Goal: Information Seeking & Learning: Learn about a topic

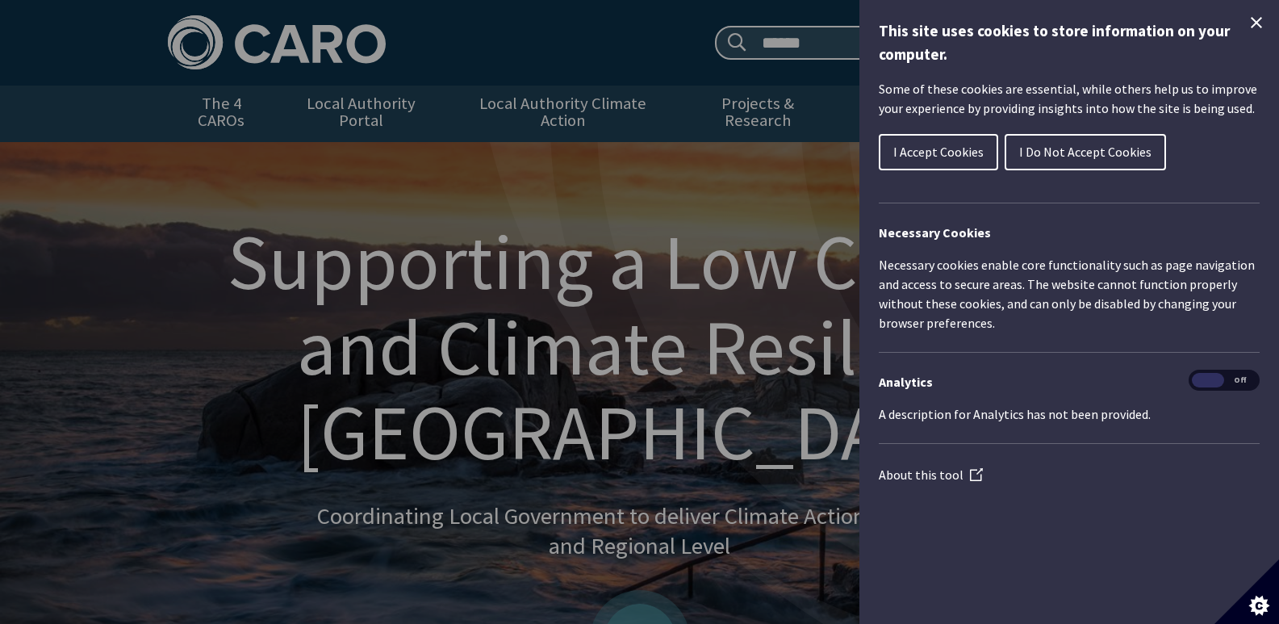
click at [1263, 16] on icon "Close Cookie Control" at bounding box center [1255, 22] width 19 height 19
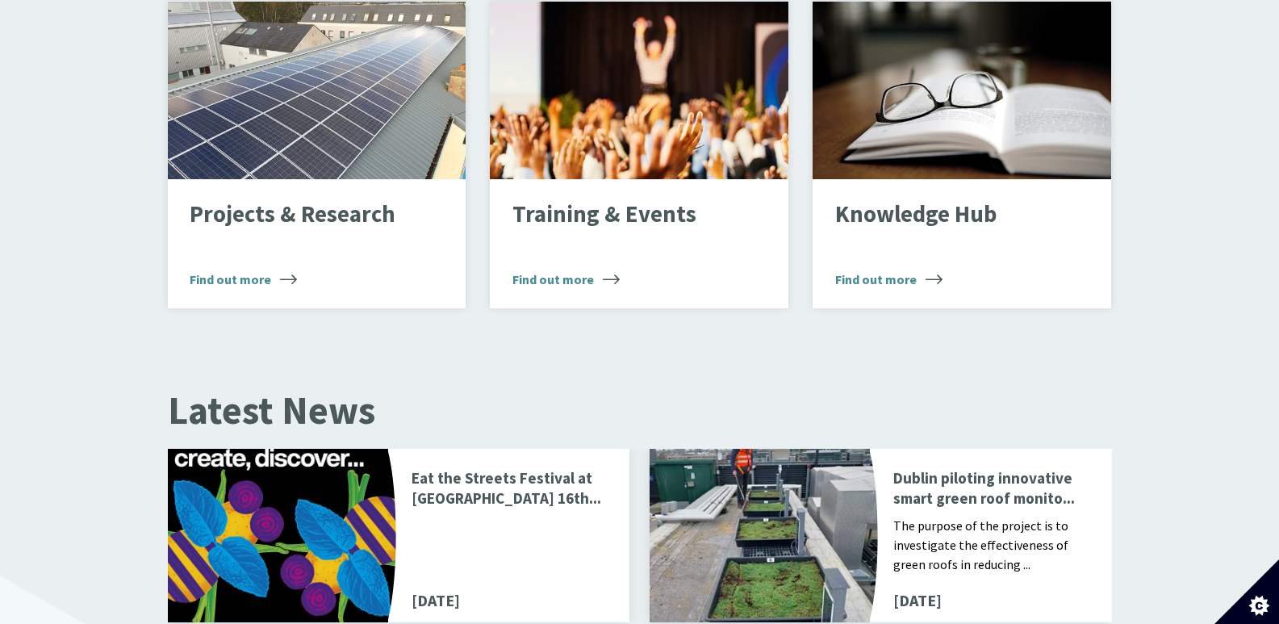
scroll to position [1452, 0]
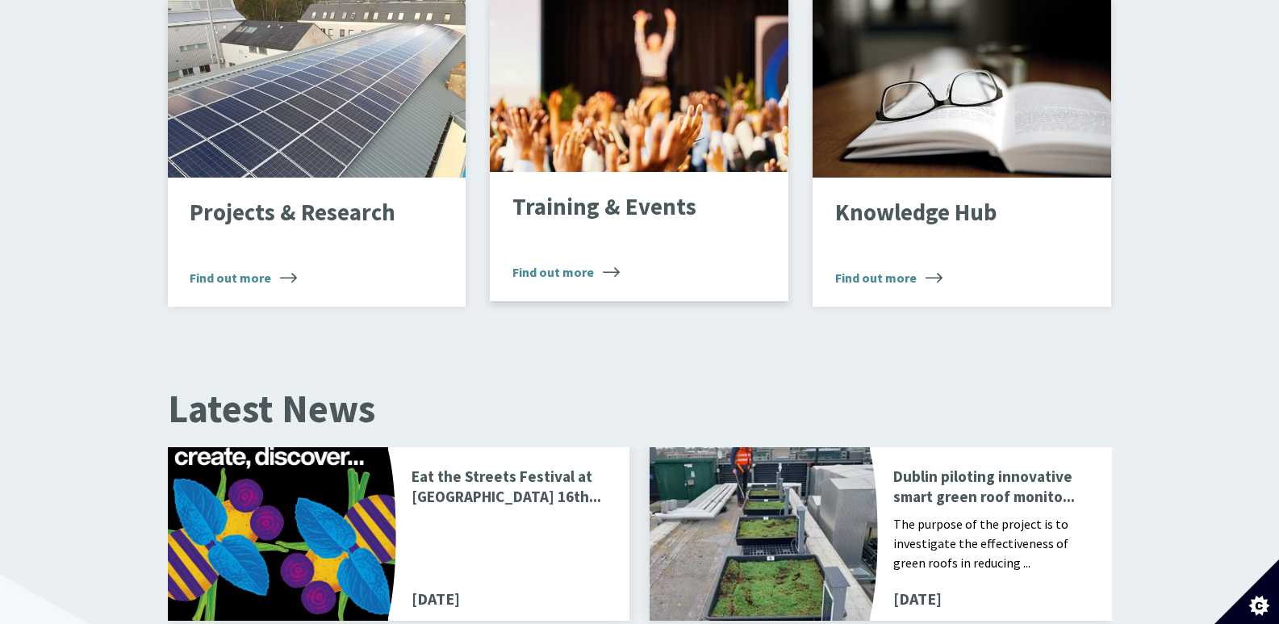
click at [665, 207] on div "Training & Events Find out more" at bounding box center [639, 236] width 299 height 129
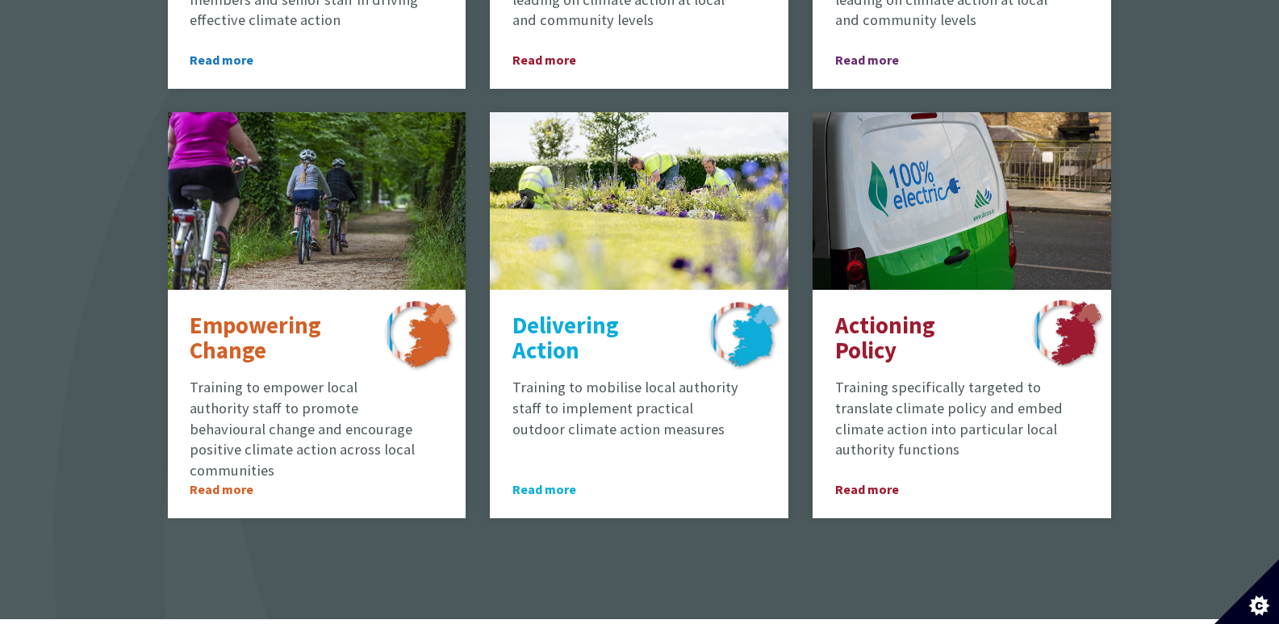
scroll to position [1372, 0]
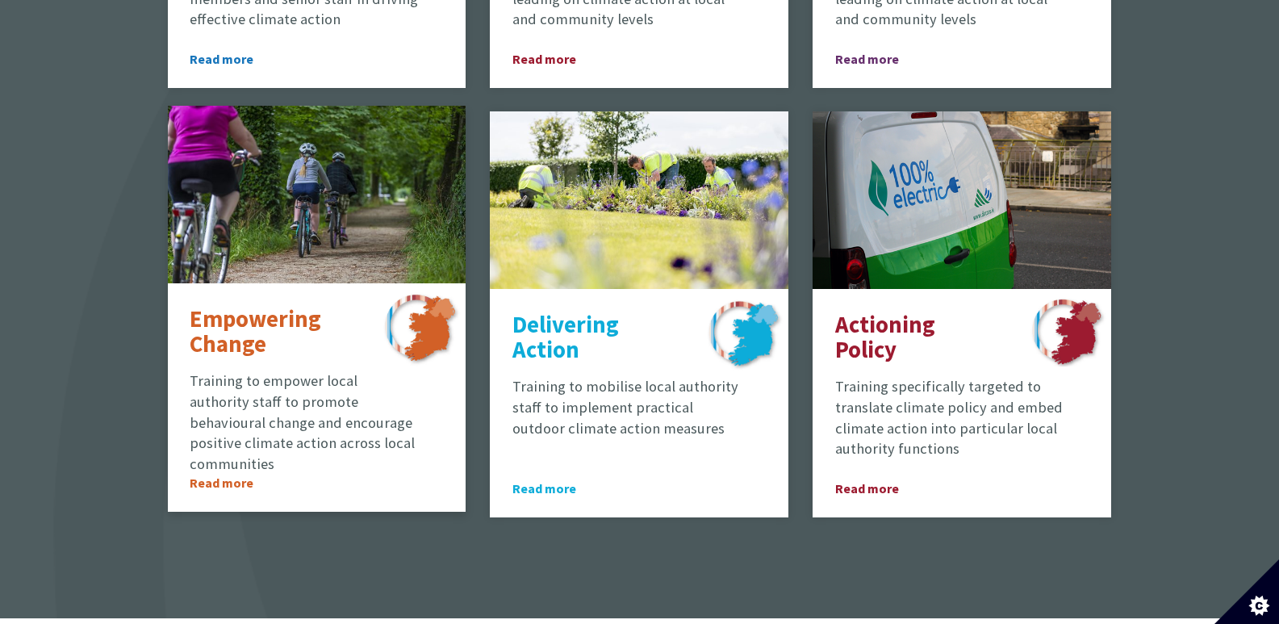
click at [235, 473] on span "Read more" at bounding box center [235, 482] width 90 height 19
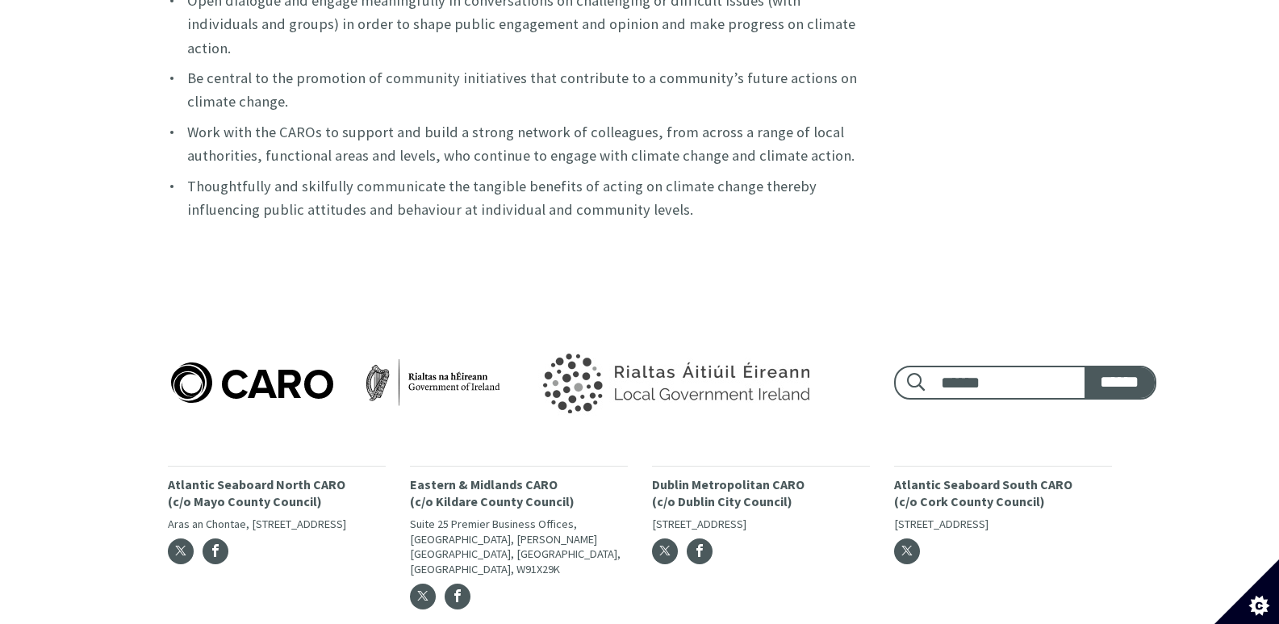
scroll to position [1570, 0]
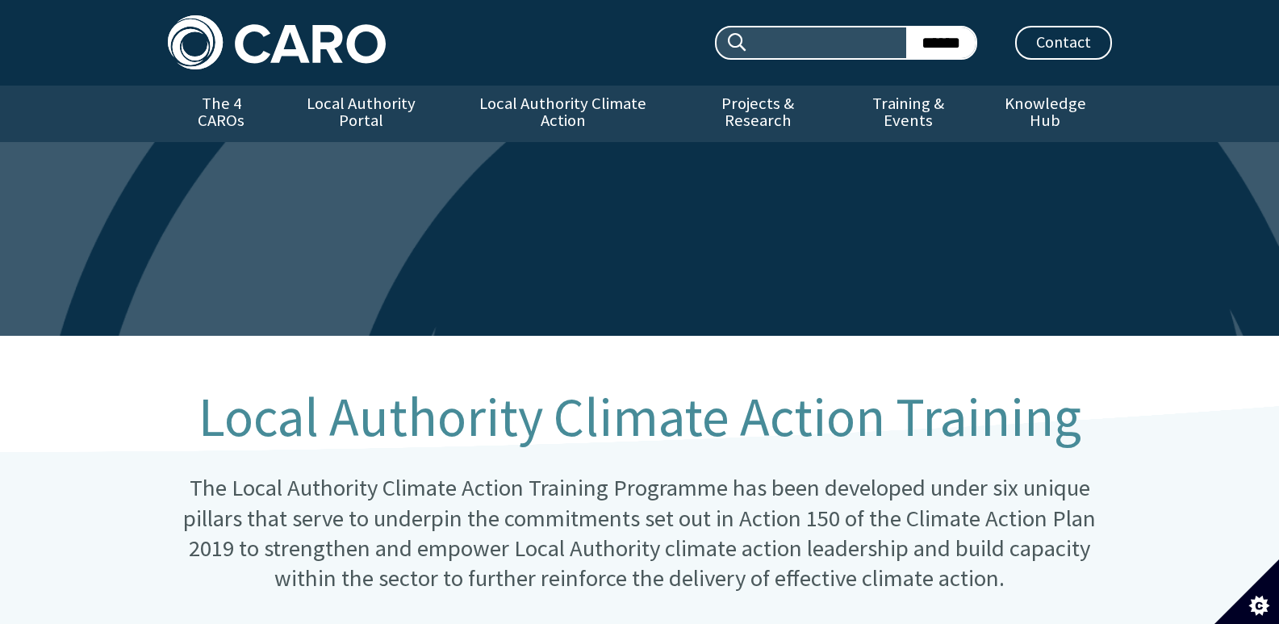
scroll to position [1372, 0]
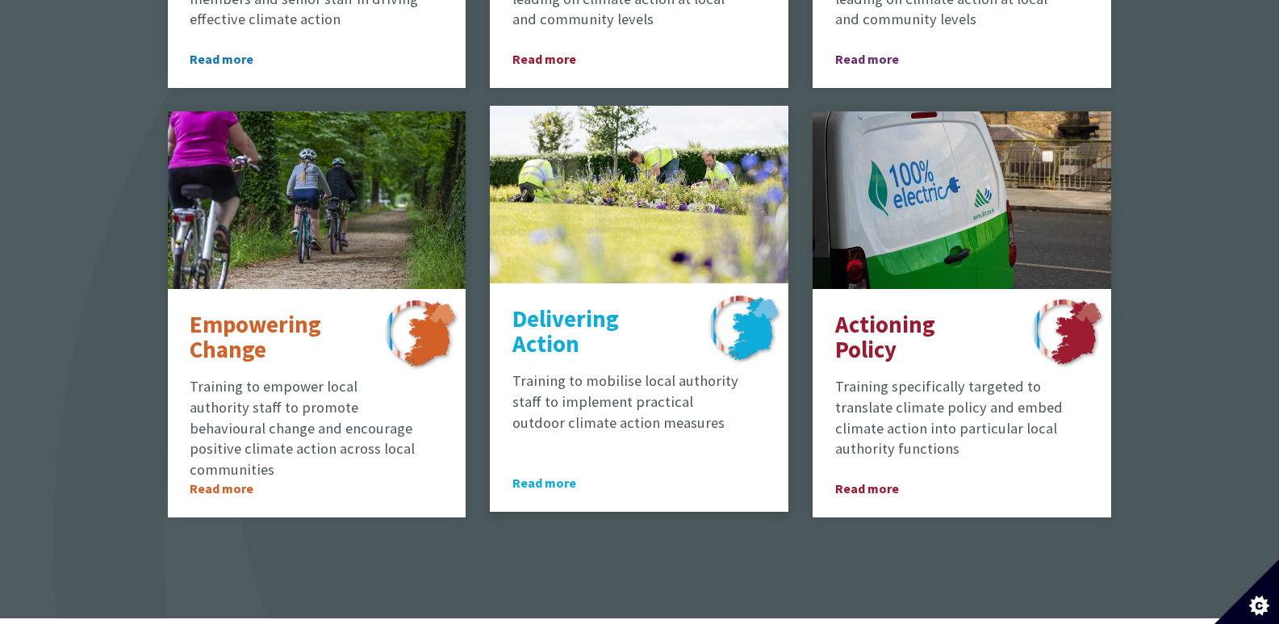
click at [557, 319] on p "Delivering Action" at bounding box center [594, 332] width 165 height 51
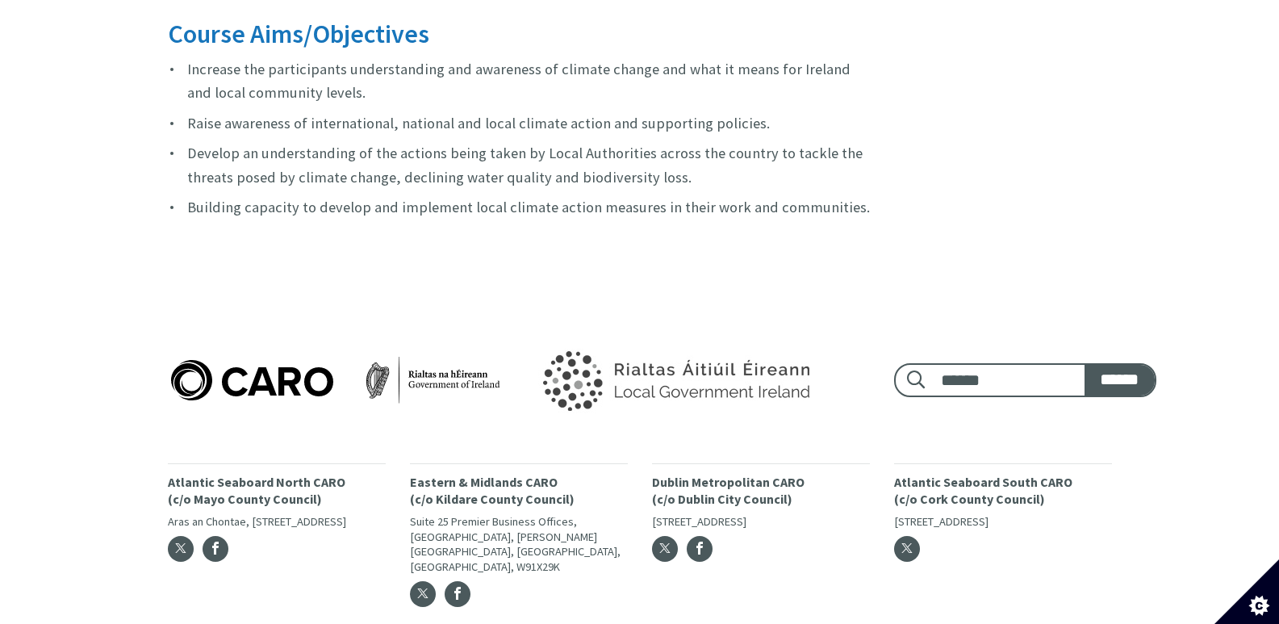
scroll to position [1538, 0]
